Goal: Use online tool/utility: Utilize a website feature to perform a specific function

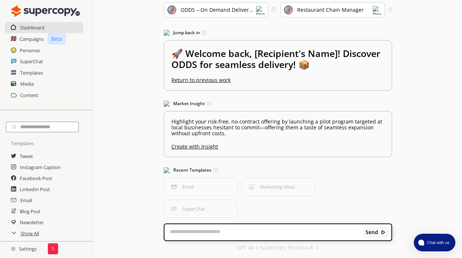
scroll to position [36, 0]
click at [182, 210] on button "SuperChat" at bounding box center [200, 209] width 75 height 19
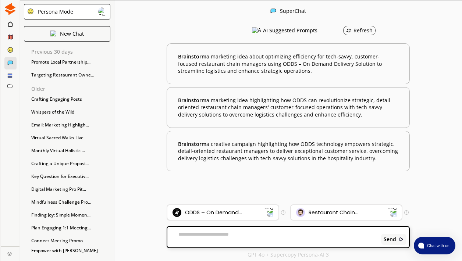
click at [273, 212] on img at bounding box center [269, 213] width 10 height 10
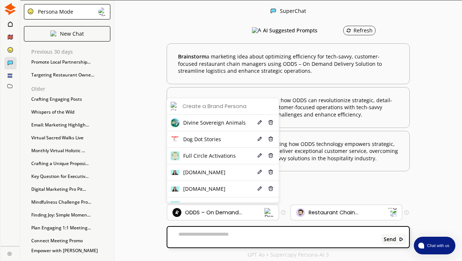
click at [151, 134] on div "SuperChat AI Suggested Prompts Refresh Brainstorm a marketing idea about optimi…" at bounding box center [288, 130] width 348 height 261
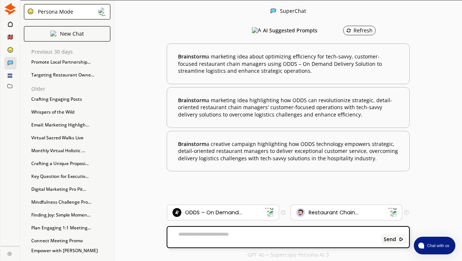
click at [393, 213] on img at bounding box center [392, 213] width 10 height 10
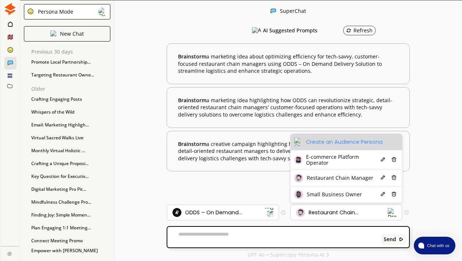
click at [353, 145] on div "Create an Audience Persona" at bounding box center [344, 142] width 77 height 6
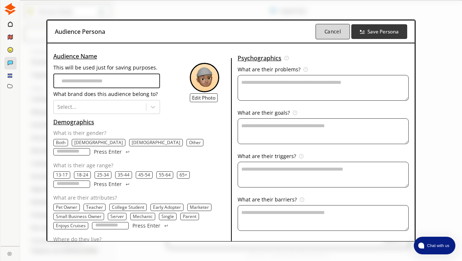
click at [339, 35] on button "Cancel" at bounding box center [333, 31] width 34 height 15
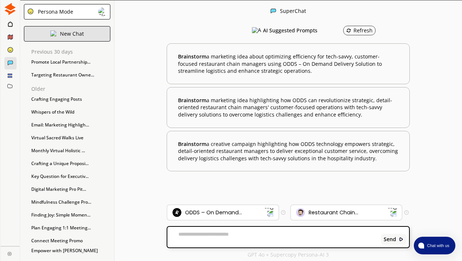
click at [71, 36] on p "New Chat" at bounding box center [72, 34] width 24 height 6
click at [56, 33] on img at bounding box center [53, 34] width 6 height 6
click at [88, 32] on div "New Chat" at bounding box center [67, 33] width 86 height 15
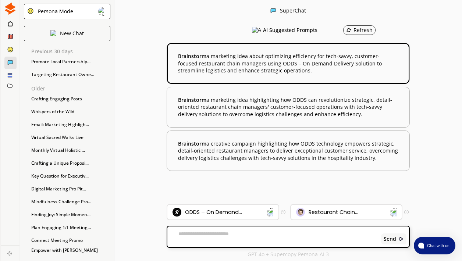
scroll to position [0, 0]
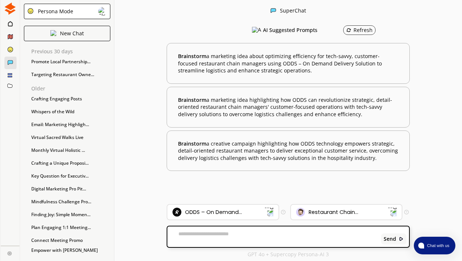
click at [10, 85] on icon at bounding box center [9, 86] width 5 height 4
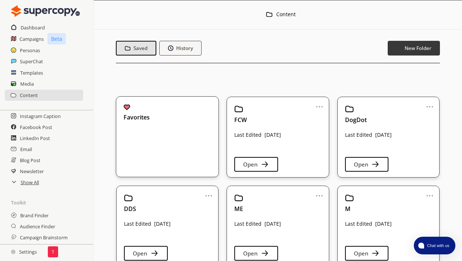
scroll to position [52, 0]
click at [28, 184] on h2 "Show All" at bounding box center [30, 182] width 19 height 11
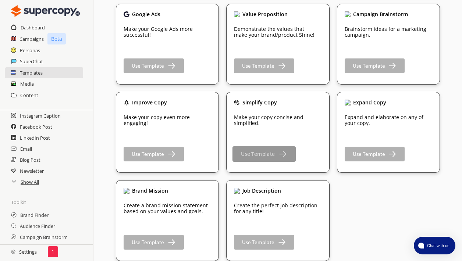
scroll to position [1140, 0]
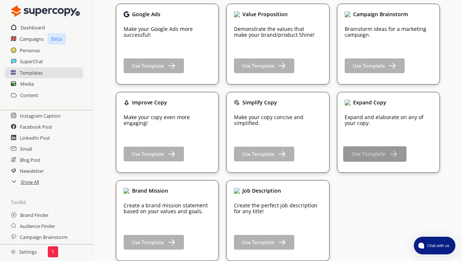
click at [377, 155] on b "Use Template" at bounding box center [369, 154] width 34 height 7
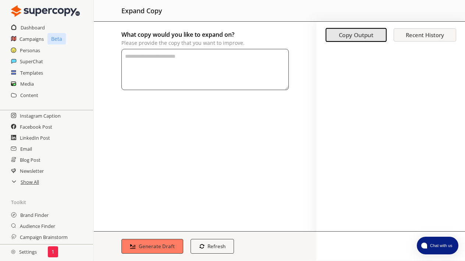
click at [168, 62] on textarea "What copy would you like to expand on? Please provide the copy that you want to…" at bounding box center [204, 69] width 167 height 41
paste textarea "**********"
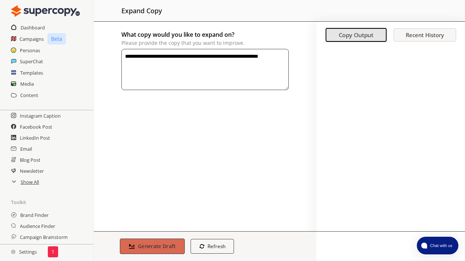
type textarea "**********"
click at [148, 242] on button "Generate Draft" at bounding box center [152, 246] width 65 height 15
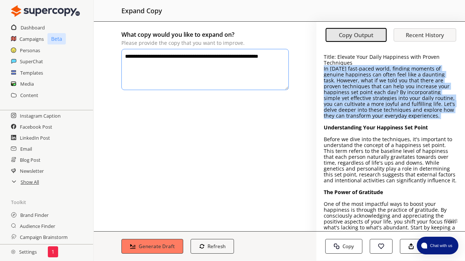
drag, startPoint x: 324, startPoint y: 69, endPoint x: 431, endPoint y: 122, distance: 119.8
copy p "In [DATE] fast-paced world, finding moments of genuine happiness can often feel…"
